Goal: Transaction & Acquisition: Purchase product/service

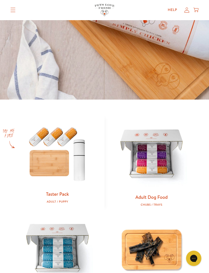
scroll to position [120, 0]
click at [155, 156] on img at bounding box center [152, 155] width 78 height 78
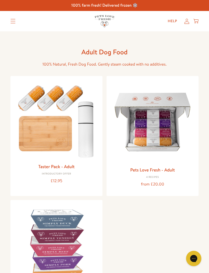
click at [153, 123] on img at bounding box center [153, 122] width 84 height 84
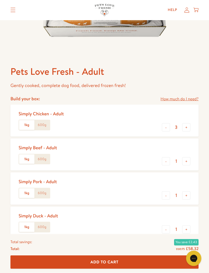
scroll to position [155, 0]
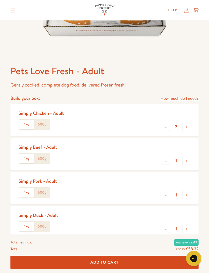
click at [44, 123] on label "600g" at bounding box center [41, 125] width 15 height 10
click at [0, 0] on input "600g" at bounding box center [0, 0] width 0 height 0
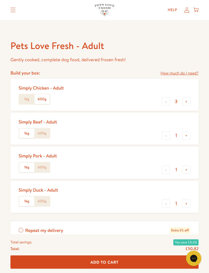
scroll to position [180, 0]
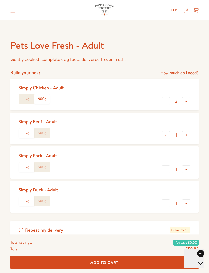
click at [45, 199] on label "600g" at bounding box center [41, 201] width 15 height 10
click at [0, 0] on input "600g" at bounding box center [0, 0] width 0 height 0
click at [44, 165] on label "600g" at bounding box center [41, 167] width 15 height 10
click at [0, 0] on input "600g" at bounding box center [0, 0] width 0 height 0
click at [175, 72] on link "How much do I need?" at bounding box center [180, 73] width 38 height 7
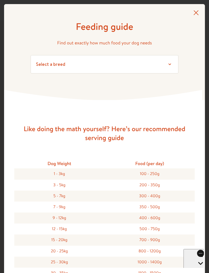
scroll to position [0, 0]
click at [196, 11] on icon at bounding box center [196, 12] width 5 height 5
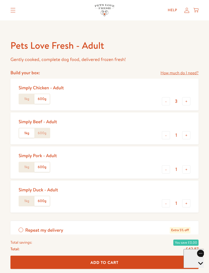
click at [188, 11] on icon at bounding box center [187, 10] width 5 height 5
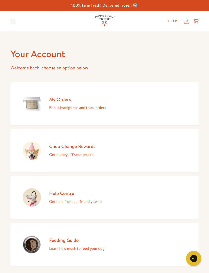
click at [83, 104] on p "Edit subscriptions and track orders" at bounding box center [77, 107] width 57 height 7
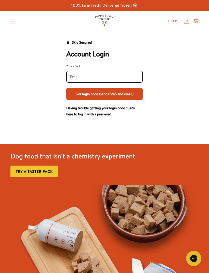
click at [78, 77] on input "Your email" at bounding box center [104, 77] width 69 height 6
type input "angiebillo@"
click at [13, 22] on icon "Translation missing: en.sections.header.menu" at bounding box center [12, 21] width 5 height 5
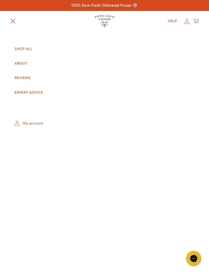
click at [29, 51] on link "Shop All" at bounding box center [104, 49] width 188 height 14
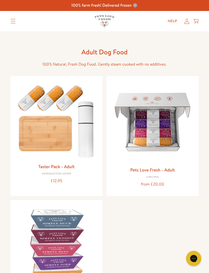
click at [168, 137] on img at bounding box center [153, 122] width 84 height 84
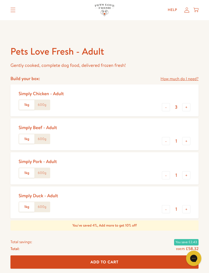
click at [44, 107] on label "600g" at bounding box center [41, 105] width 15 height 10
click at [0, 0] on input "600g" at bounding box center [0, 0] width 0 height 0
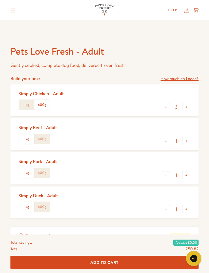
click at [45, 171] on label "600g" at bounding box center [41, 173] width 15 height 10
click at [0, 0] on input "600g" at bounding box center [0, 0] width 0 height 0
click at [47, 208] on label "600g" at bounding box center [41, 207] width 15 height 10
click at [0, 0] on input "600g" at bounding box center [0, 0] width 0 height 0
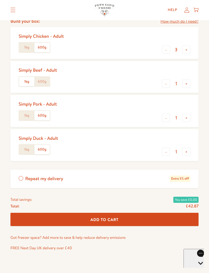
scroll to position [232, 0]
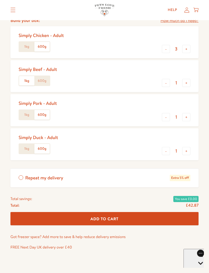
click at [185, 81] on button "+" at bounding box center [186, 83] width 8 height 8
click at [165, 81] on button "-" at bounding box center [166, 83] width 8 height 8
click at [162, 84] on button "-" at bounding box center [166, 83] width 8 height 8
type input "0"
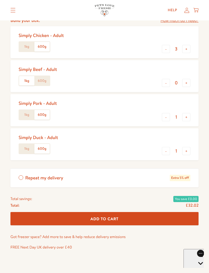
click at [189, 114] on button "+" at bounding box center [186, 117] width 8 height 8
type input "3"
click at [188, 147] on button "+" at bounding box center [186, 151] width 8 height 8
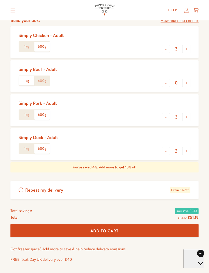
click at [190, 147] on button "+" at bounding box center [186, 151] width 8 height 8
type input "3"
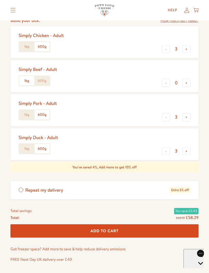
click at [145, 225] on button "Add To Cart" at bounding box center [104, 231] width 188 height 14
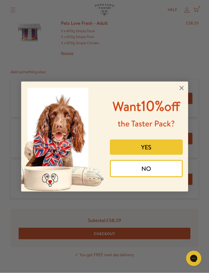
scroll to position [46, 0]
click at [184, 92] on circle "Close dialog" at bounding box center [181, 88] width 8 height 8
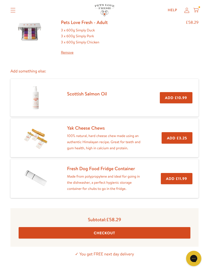
click at [146, 230] on button "Checkout" at bounding box center [105, 232] width 172 height 11
